Goal: Information Seeking & Learning: Find specific page/section

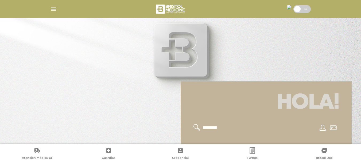
scroll to position [98, 0]
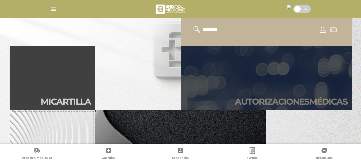
click at [294, 76] on link "Autori zaciones médicas" at bounding box center [265, 78] width 171 height 64
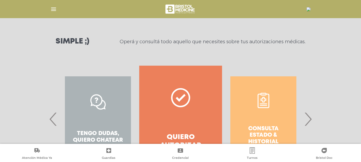
scroll to position [77, 0]
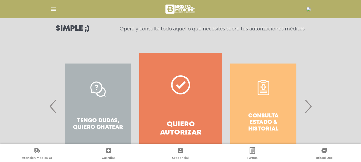
click at [308, 108] on span "›" at bounding box center [307, 106] width 10 height 29
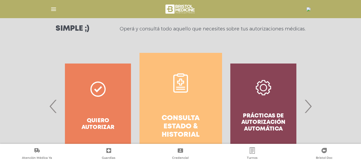
click at [174, 98] on link "Consulta estado & historial" at bounding box center [180, 106] width 82 height 107
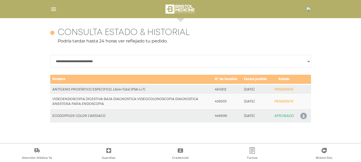
scroll to position [90, 0]
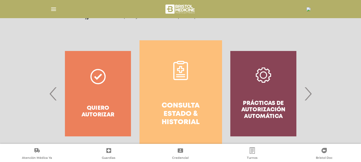
click at [54, 10] on img "button" at bounding box center [53, 9] width 7 height 7
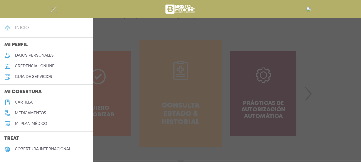
click at [31, 27] on link "inicio" at bounding box center [46, 27] width 93 height 11
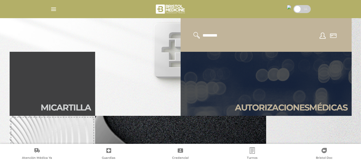
scroll to position [91, 0]
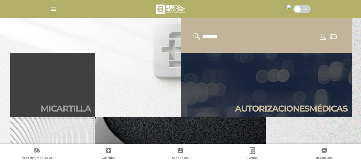
click at [55, 107] on h2 "Mi car tilla" at bounding box center [66, 109] width 50 height 10
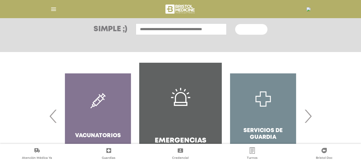
scroll to position [76, 0]
click at [327, 110] on div "Diagnóstico y Tratamiento Odontología" at bounding box center [180, 116] width 361 height 128
click at [195, 28] on input "text" at bounding box center [181, 28] width 91 height 11
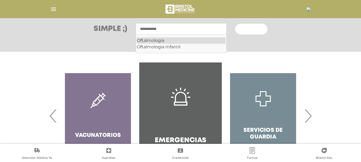
click at [161, 40] on div "Oftalmologia" at bounding box center [181, 40] width 89 height 6
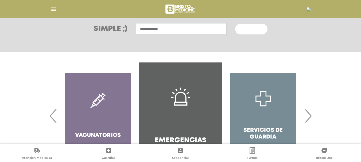
type input "**********"
click at [255, 28] on span "Buscar" at bounding box center [248, 29] width 15 height 4
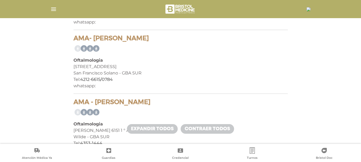
scroll to position [956, 0]
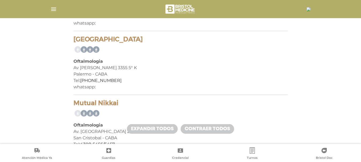
scroll to position [2291, 0]
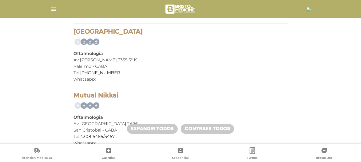
click at [268, 73] on div "Tel: 11 3059-1379" at bounding box center [180, 73] width 214 height 6
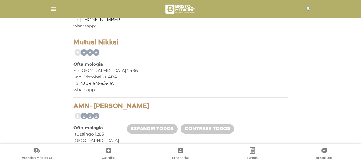
scroll to position [2344, 0]
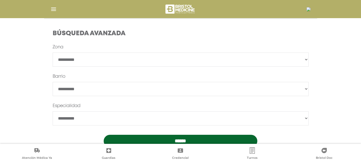
scroll to position [137, 0]
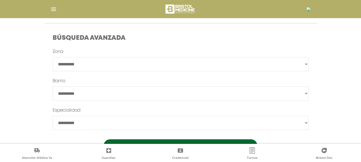
click at [228, 61] on select "**********" at bounding box center [181, 64] width 256 height 14
select select "****"
click at [53, 57] on select "**********" at bounding box center [181, 64] width 256 height 14
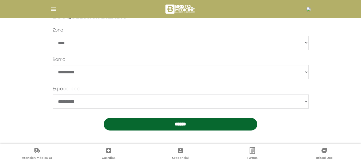
click at [285, 99] on select "**********" at bounding box center [181, 101] width 256 height 14
select select "**********"
click at [53, 94] on select "**********" at bounding box center [181, 101] width 256 height 14
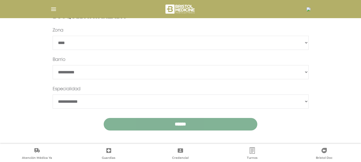
click at [207, 123] on input "******" at bounding box center [180, 124] width 153 height 13
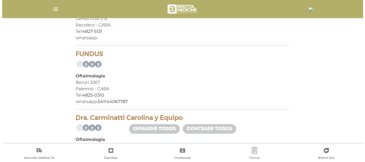
scroll to position [725, 0]
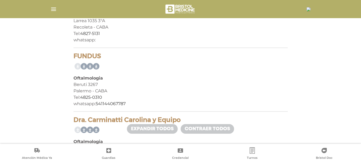
click at [306, 9] on img at bounding box center [308, 9] width 4 height 4
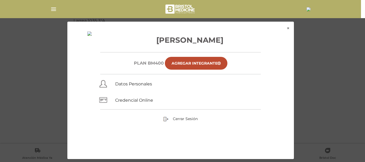
click at [315, 97] on div "× × [PERSON_NAME] Plan BM400 Agregar Integrante Datos Personales Credencial Onl…" at bounding box center [182, 90] width 346 height 138
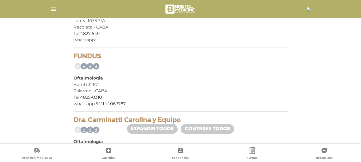
click at [306, 11] on img at bounding box center [308, 9] width 4 height 4
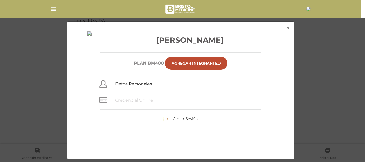
click at [135, 100] on link "Credencial Online" at bounding box center [134, 100] width 38 height 5
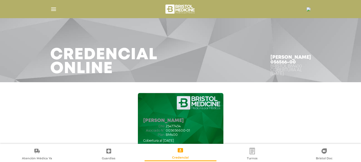
drag, startPoint x: 260, startPoint y: 52, endPoint x: 298, endPoint y: 65, distance: 40.1
click at [298, 65] on div "Rocha Gabriel Leonardo 056566-00 Bristol BM400 Cobertura al 09/10/2025" at bounding box center [290, 66] width 53 height 34
copy div "Rocha Gabriel Leonardo 056566-00 Bristol BM400"
click at [306, 7] on img at bounding box center [308, 9] width 4 height 4
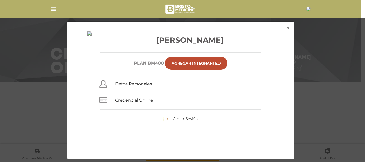
click at [320, 58] on div "× × Rocha Gabriel Leonardo Plan BM400 Agregar Integrante Datos Personales Crede…" at bounding box center [182, 90] width 346 height 138
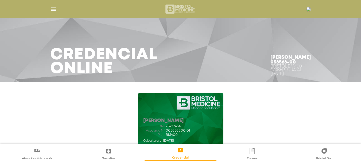
click at [183, 11] on img at bounding box center [180, 9] width 32 height 13
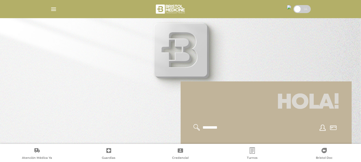
scroll to position [142, 0]
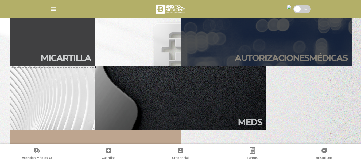
click at [298, 57] on h2 "Autori zaciones médicas" at bounding box center [291, 58] width 112 height 10
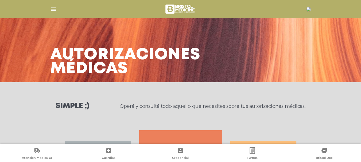
scroll to position [106, 0]
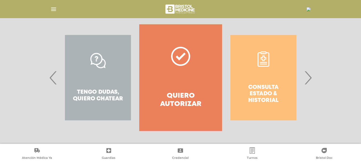
click at [307, 78] on span "›" at bounding box center [307, 77] width 10 height 29
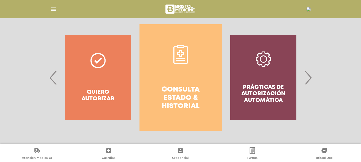
click at [194, 86] on h4 "Consulta estado & historial" at bounding box center [180, 98] width 63 height 25
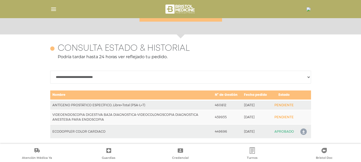
scroll to position [232, 0]
